Goal: Task Accomplishment & Management: Use online tool/utility

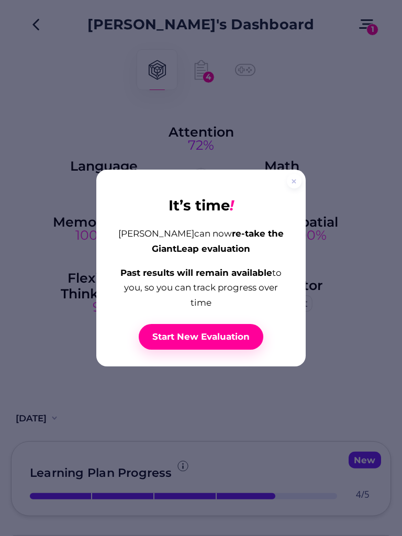
click at [225, 340] on span "Start New Evaluation" at bounding box center [200, 337] width 97 height 12
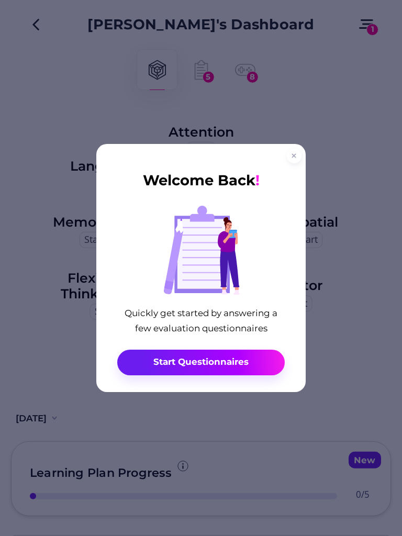
click at [233, 362] on span "Start Questionnaires" at bounding box center [200, 362] width 95 height 12
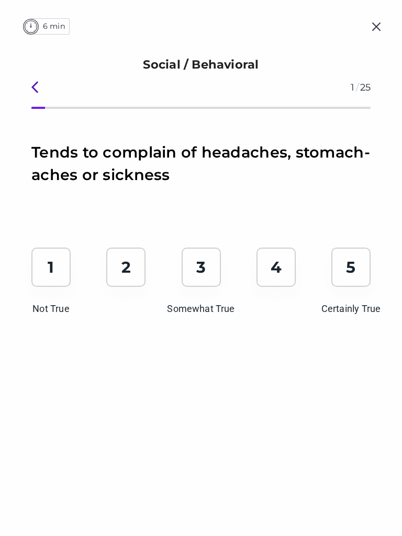
click at [379, 26] on img at bounding box center [375, 26] width 21 height 21
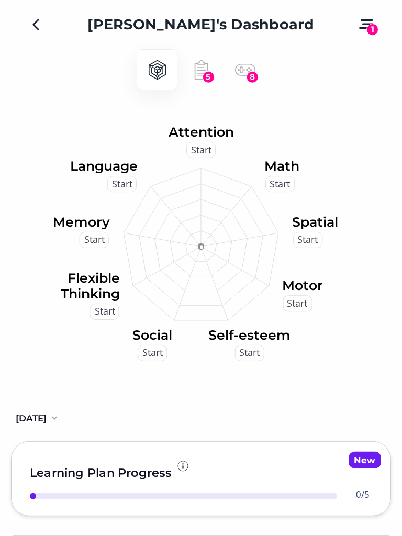
click at [46, 20] on button "My Children" at bounding box center [36, 24] width 21 height 21
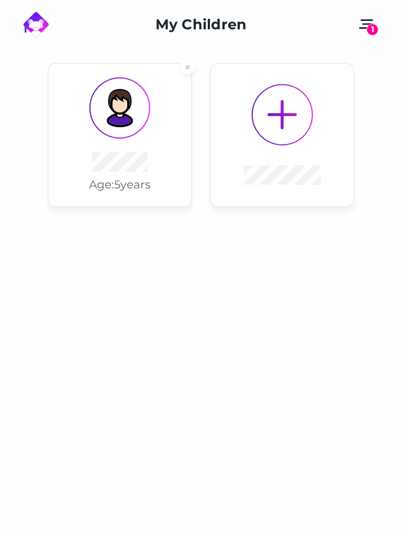
click at [151, 161] on div "Age: [DEMOGRAPHIC_DATA] years" at bounding box center [120, 171] width 62 height 39
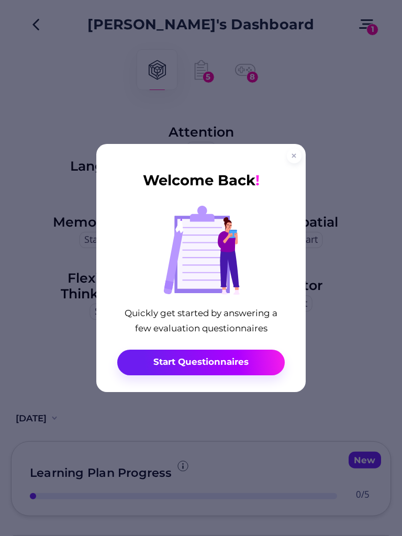
click at [280, 151] on div "Welcome Back ! Quickly get started by answering a few evaluation questionnaires…" at bounding box center [200, 268] width 209 height 248
click at [288, 154] on div at bounding box center [294, 156] width 15 height 15
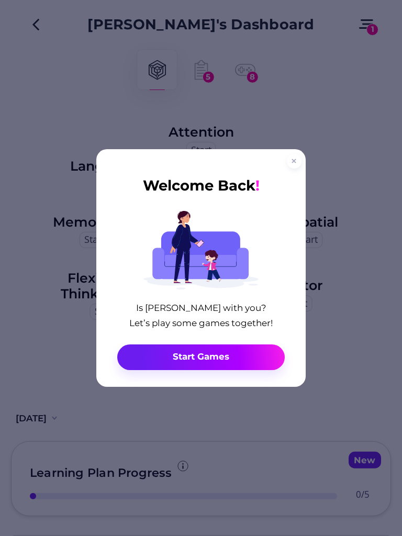
click at [287, 156] on div at bounding box center [294, 161] width 15 height 15
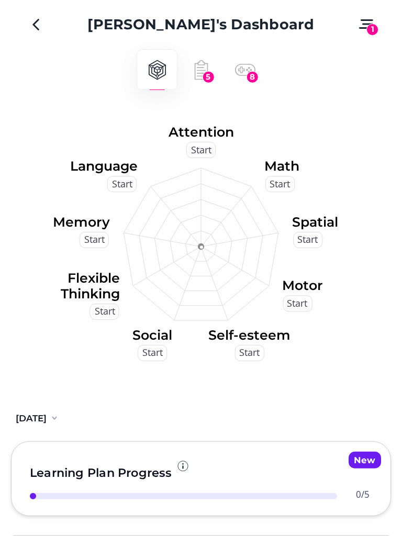
click at [251, 256] on icon at bounding box center [239, 276] width 77 height 60
click at [192, 154] on text "Start" at bounding box center [201, 149] width 20 height 13
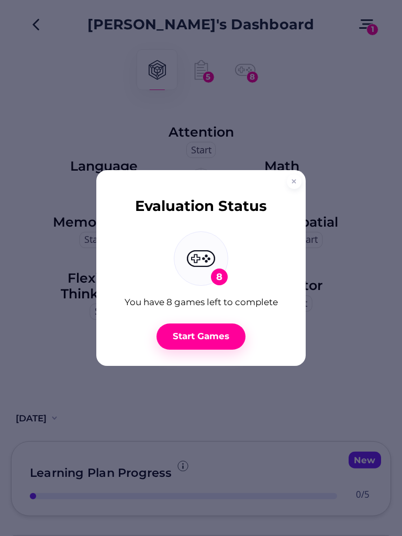
click at [227, 333] on div "Start Games" at bounding box center [201, 337] width 62 height 12
